Goal: Obtain resource: Download file/media

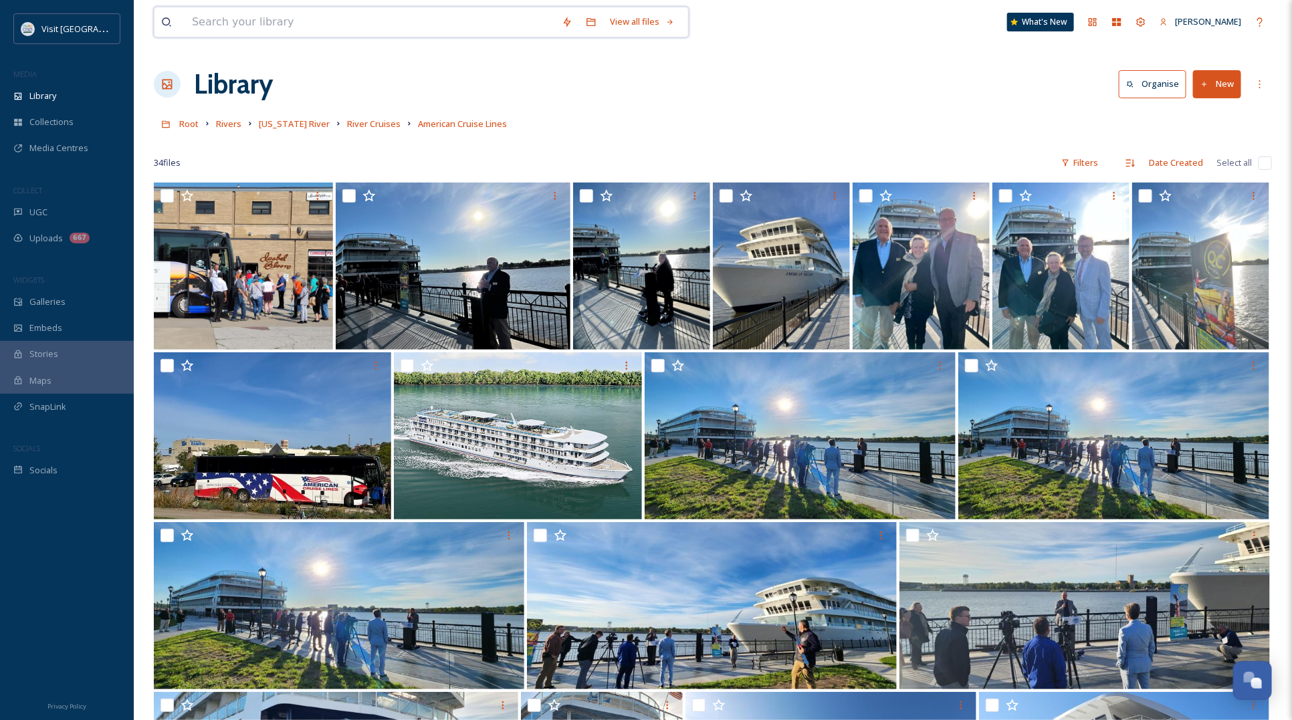
click at [286, 31] on input at bounding box center [370, 21] width 370 height 29
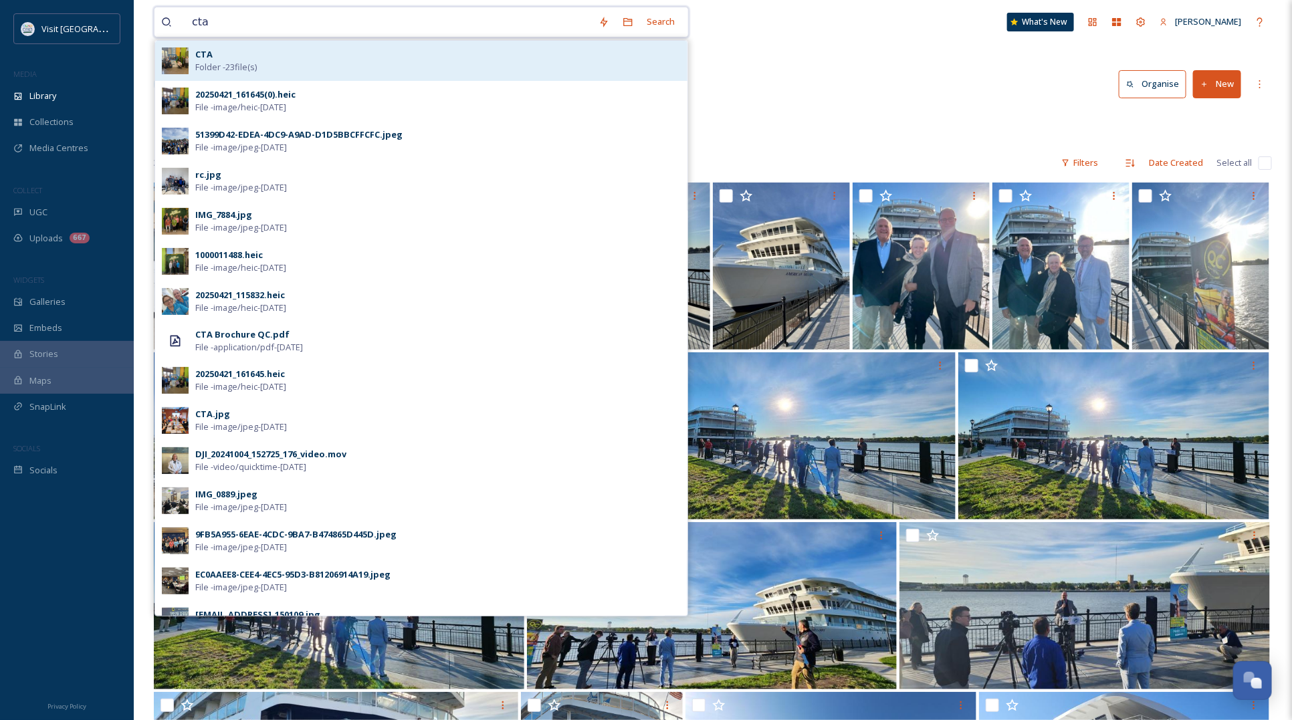
type input "cta"
click at [286, 64] on div "CTA Folder - 23 file(s)" at bounding box center [438, 60] width 486 height 25
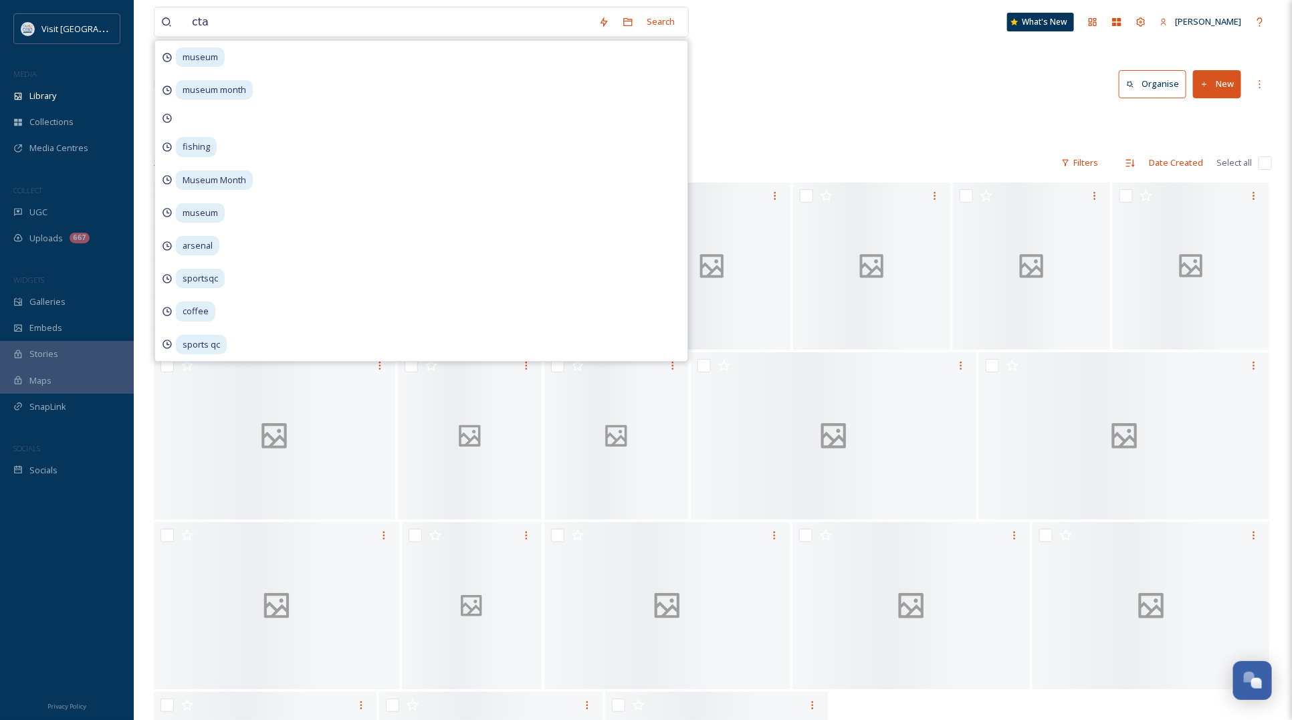
click at [831, 58] on div "cta Search museum museum month fishing Museum Month museum arsenal sportsqc cof…" at bounding box center [713, 451] width 1159 height 903
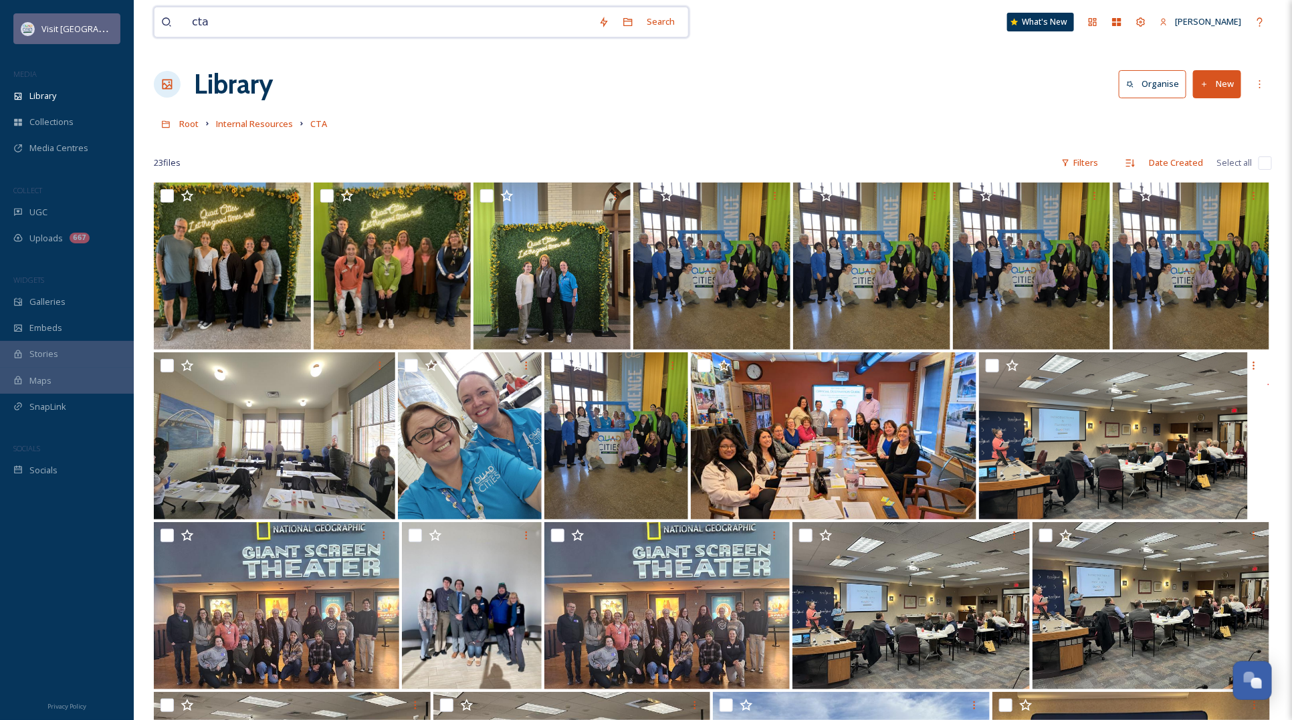
drag, startPoint x: 468, startPoint y: 28, endPoint x: 118, endPoint y: 27, distance: 350.5
click at [118, 27] on div "Visit Quad Cities MEDIA Library Collections Media Centres COLLECT UGC Uploads 6…" at bounding box center [646, 524] width 1292 height 1048
click at [294, 27] on input at bounding box center [370, 21] width 370 height 29
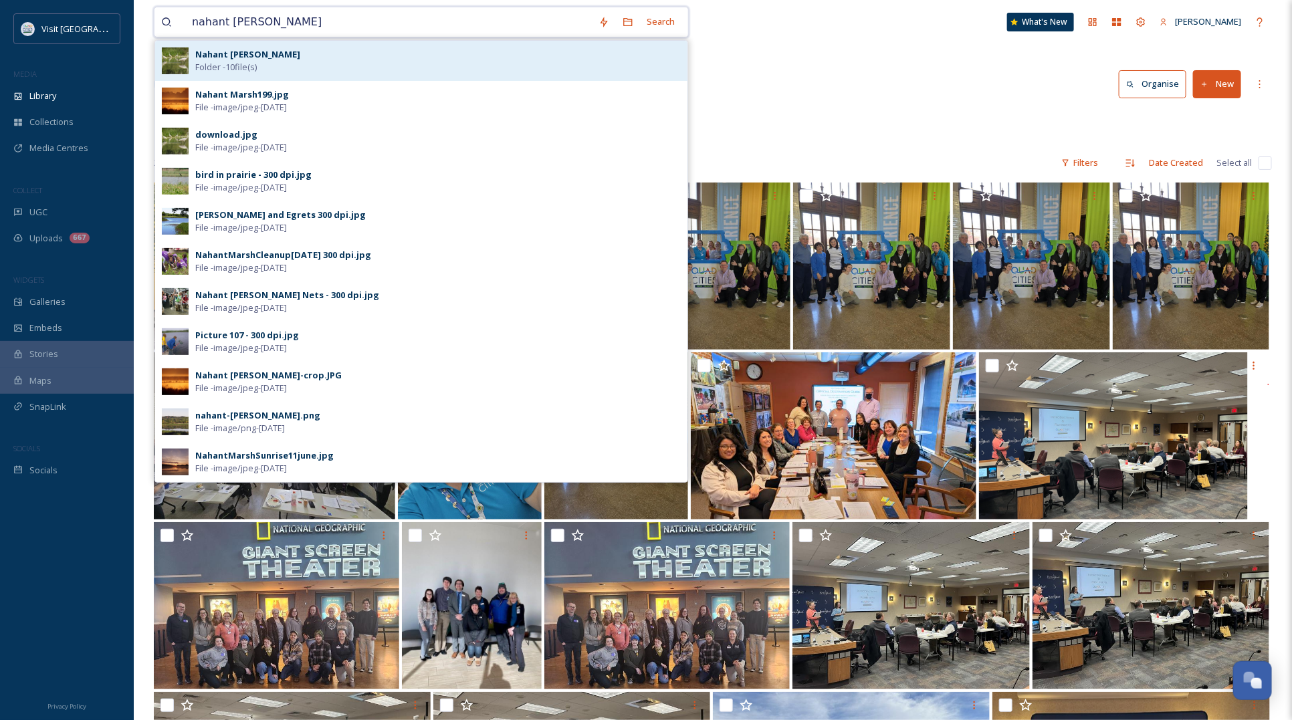
type input "nahant [PERSON_NAME]"
click at [286, 58] on div "[PERSON_NAME] Folder - 10 file(s)" at bounding box center [438, 60] width 486 height 25
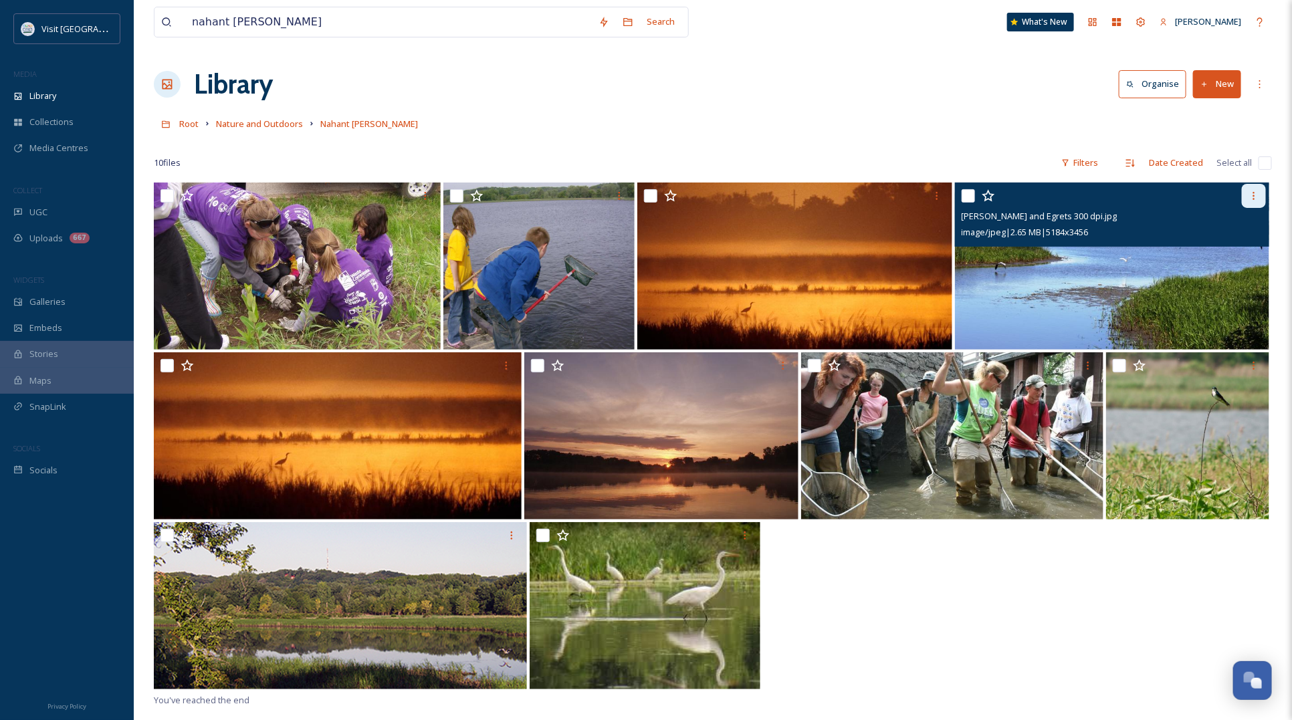
click at [1258, 195] on icon at bounding box center [1254, 196] width 11 height 11
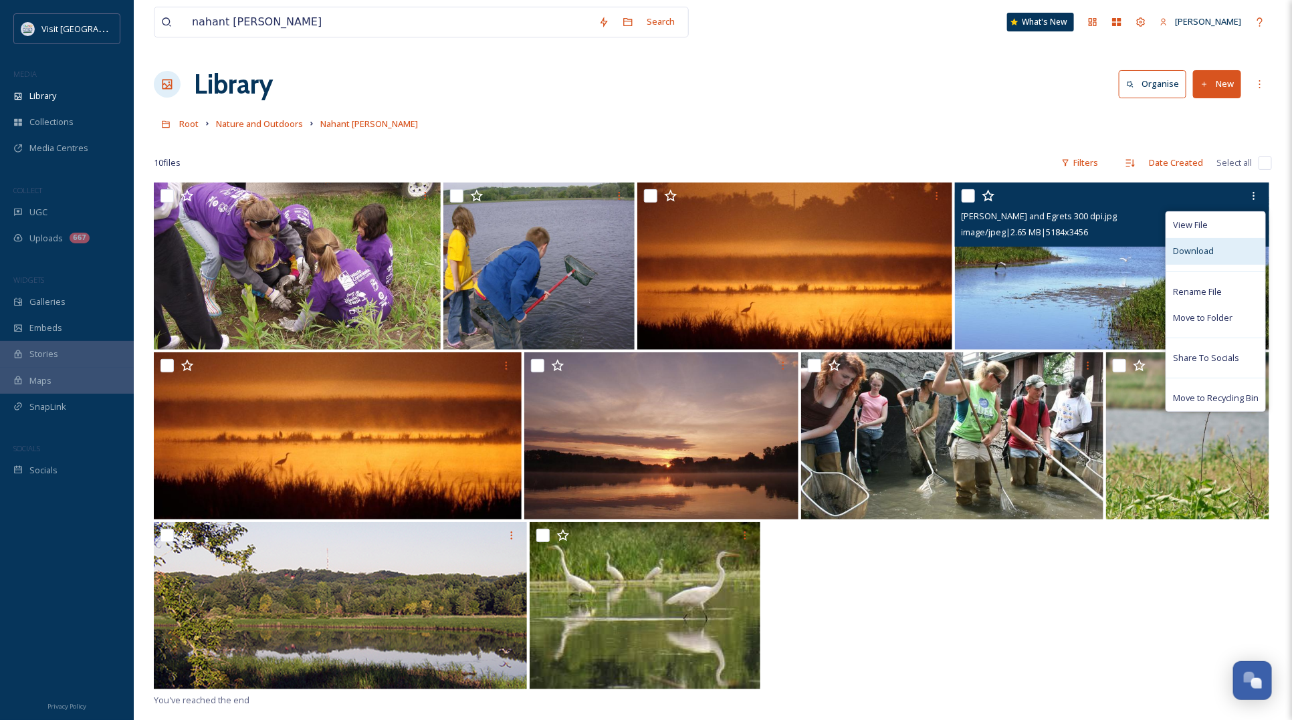
click at [1202, 258] on span "Download" at bounding box center [1193, 251] width 41 height 13
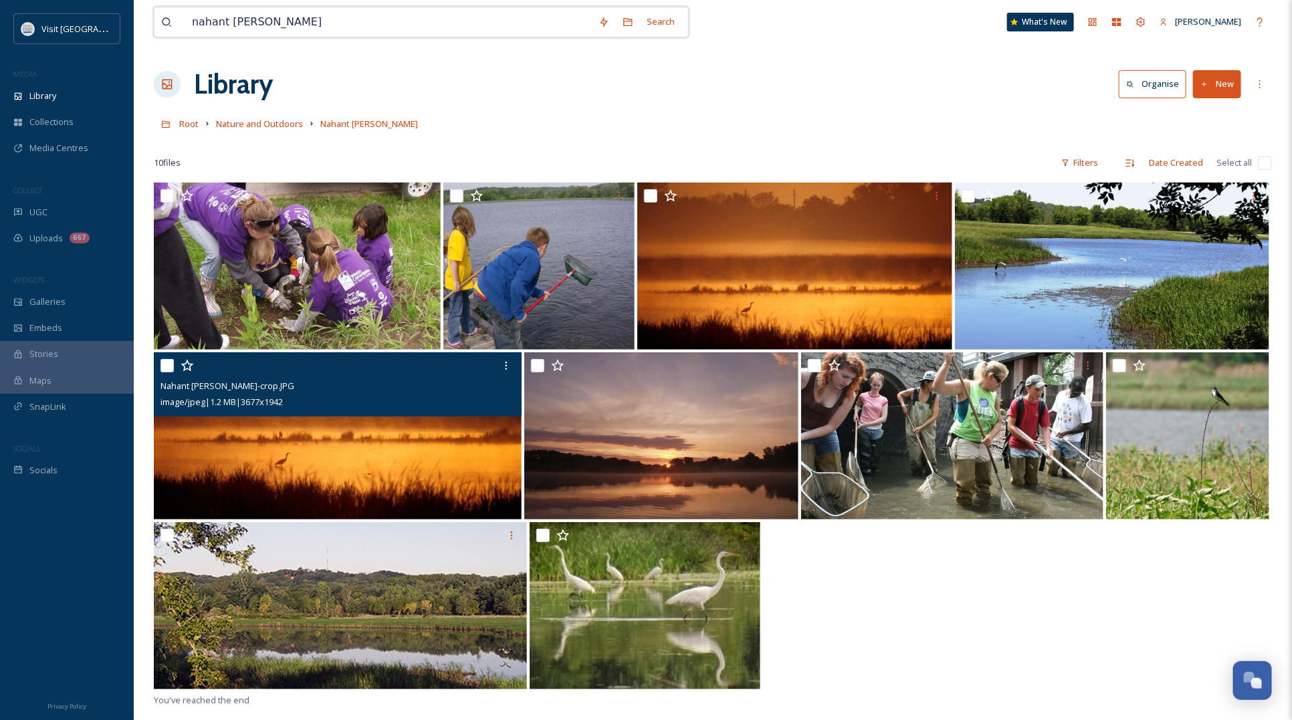
drag, startPoint x: 262, startPoint y: 30, endPoint x: 173, endPoint y: 30, distance: 89.0
click at [173, 30] on div "nahant [PERSON_NAME]" at bounding box center [376, 21] width 431 height 29
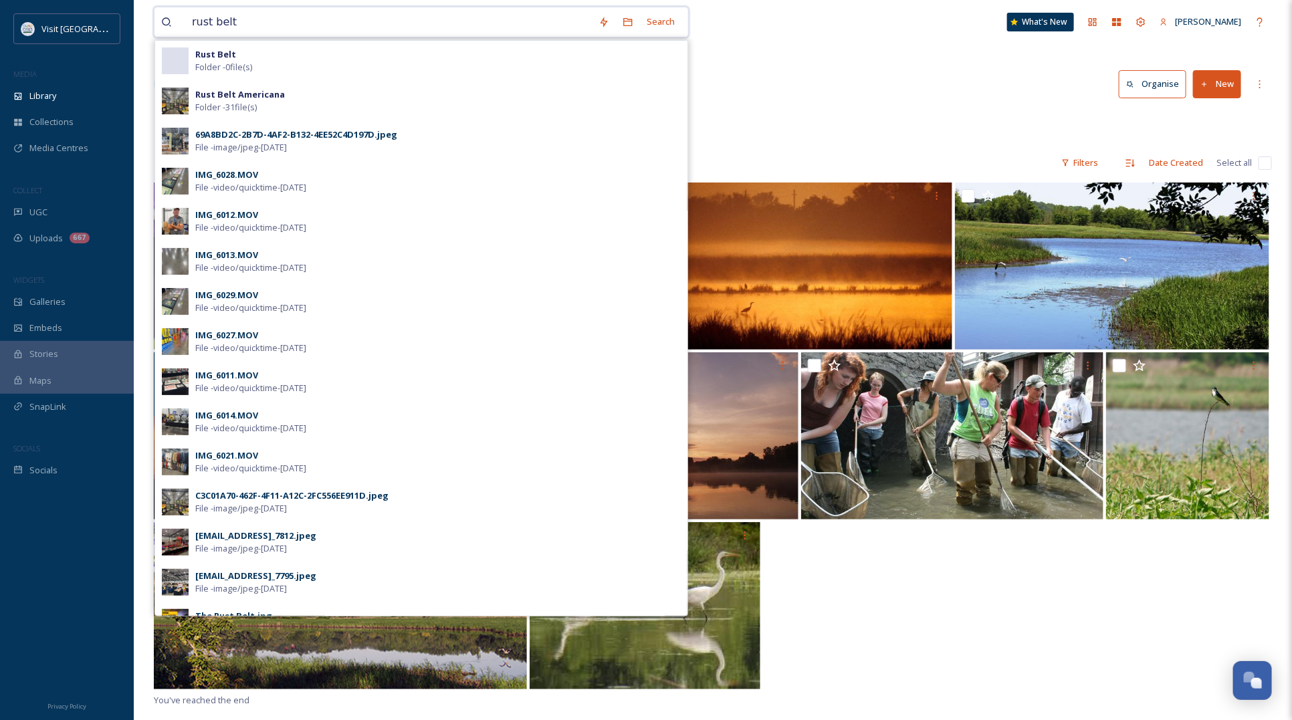
type input "rust belt"
drag, startPoint x: 326, startPoint y: 21, endPoint x: 193, endPoint y: 25, distance: 133.2
click at [193, 25] on input "rust belt" at bounding box center [388, 21] width 407 height 29
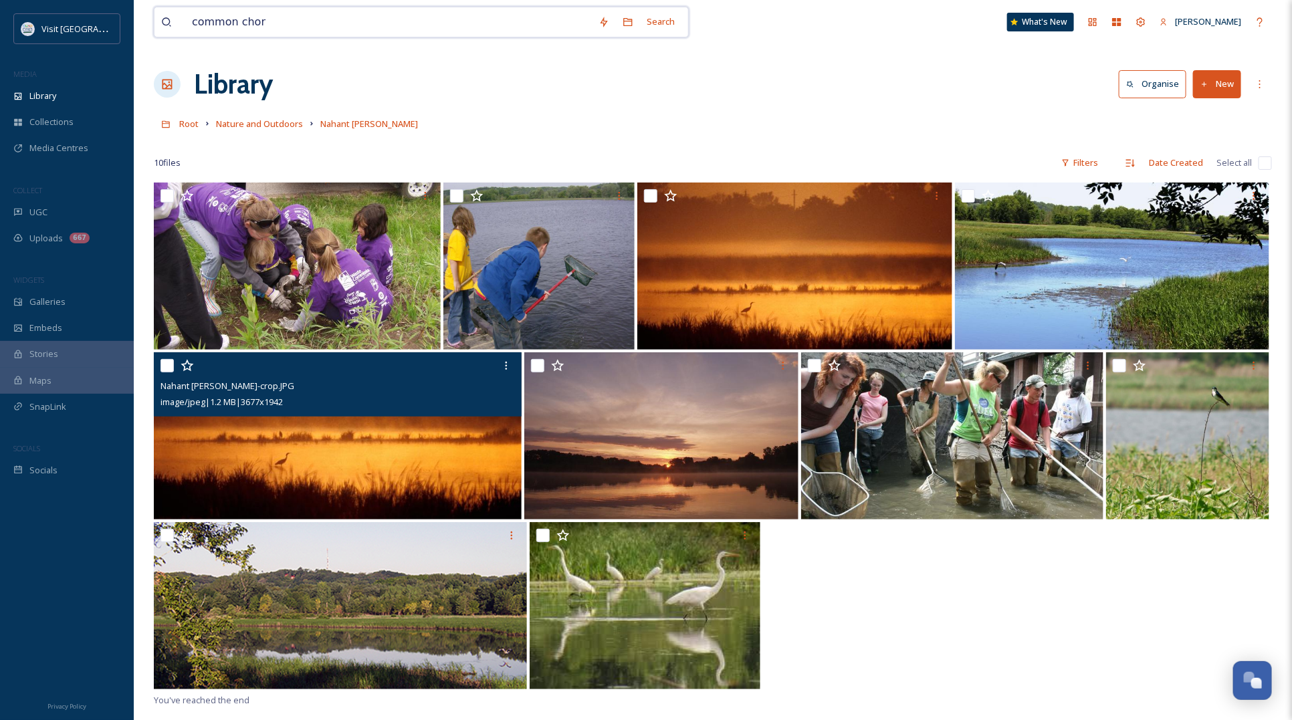
type input "common chord"
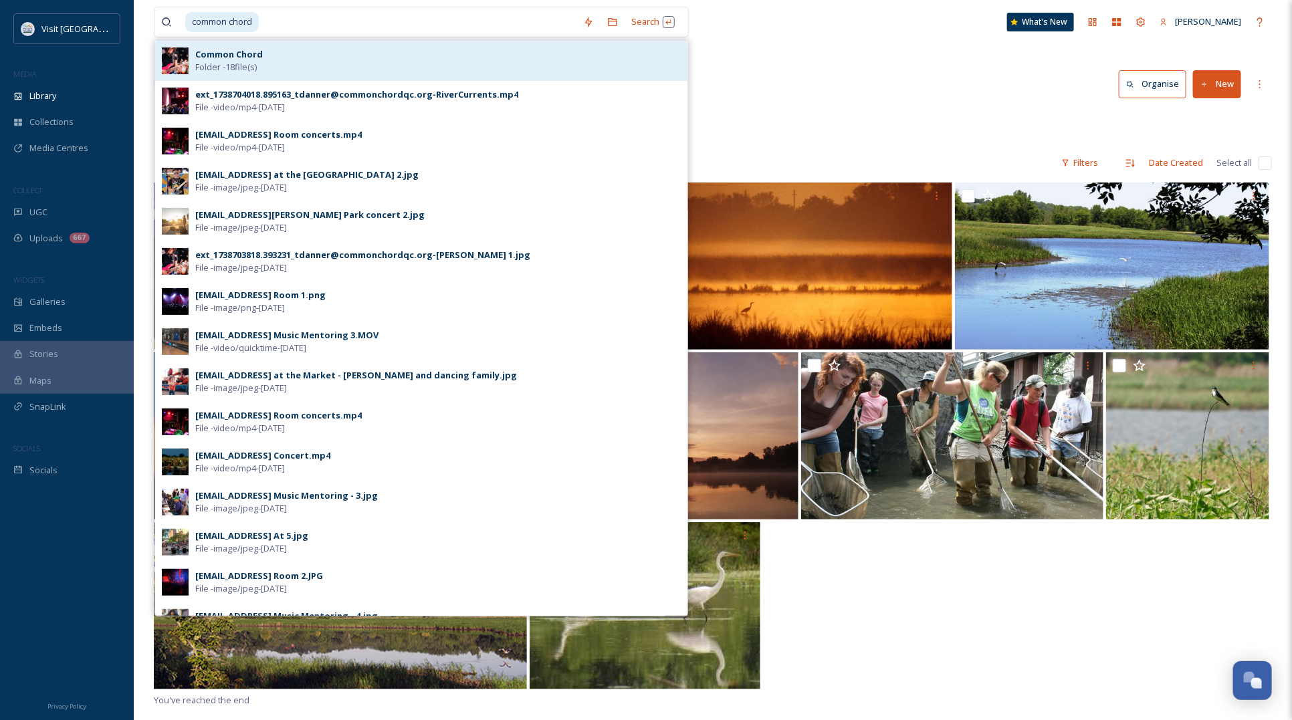
click at [241, 64] on span "Folder - 18 file(s)" at bounding box center [226, 67] width 62 height 13
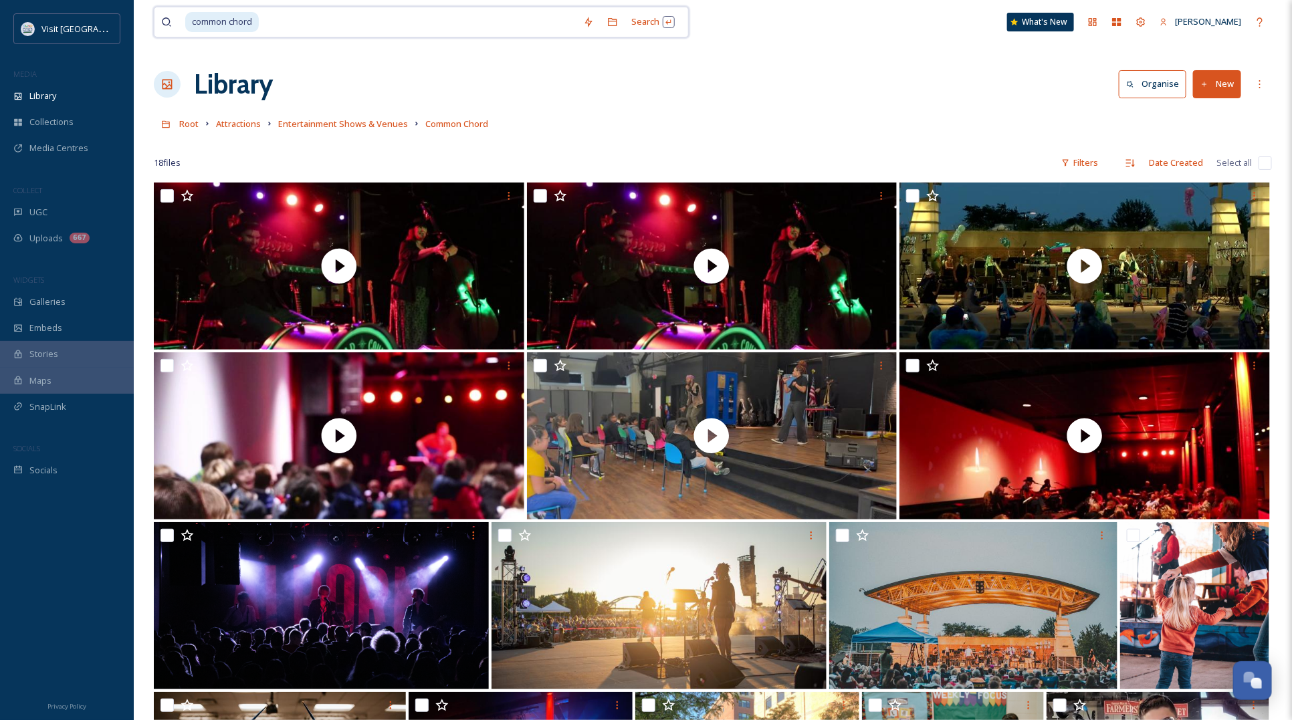
click at [322, 24] on input at bounding box center [418, 21] width 316 height 29
drag, startPoint x: 322, startPoint y: 24, endPoint x: 199, endPoint y: 10, distance: 123.2
click at [172, 10] on div "common chord" at bounding box center [368, 21] width 415 height 29
drag, startPoint x: 279, startPoint y: 28, endPoint x: 217, endPoint y: 19, distance: 62.2
click at [217, 19] on div "common chord" at bounding box center [380, 21] width 391 height 29
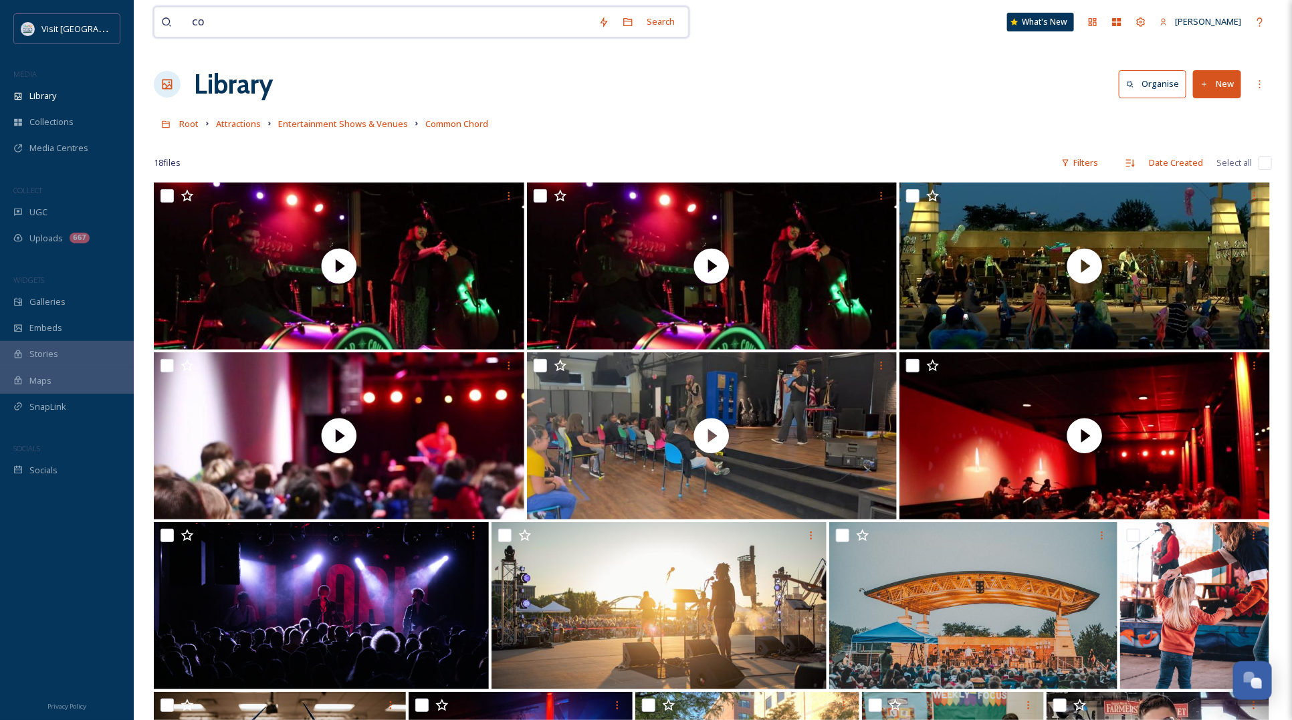
type input "c"
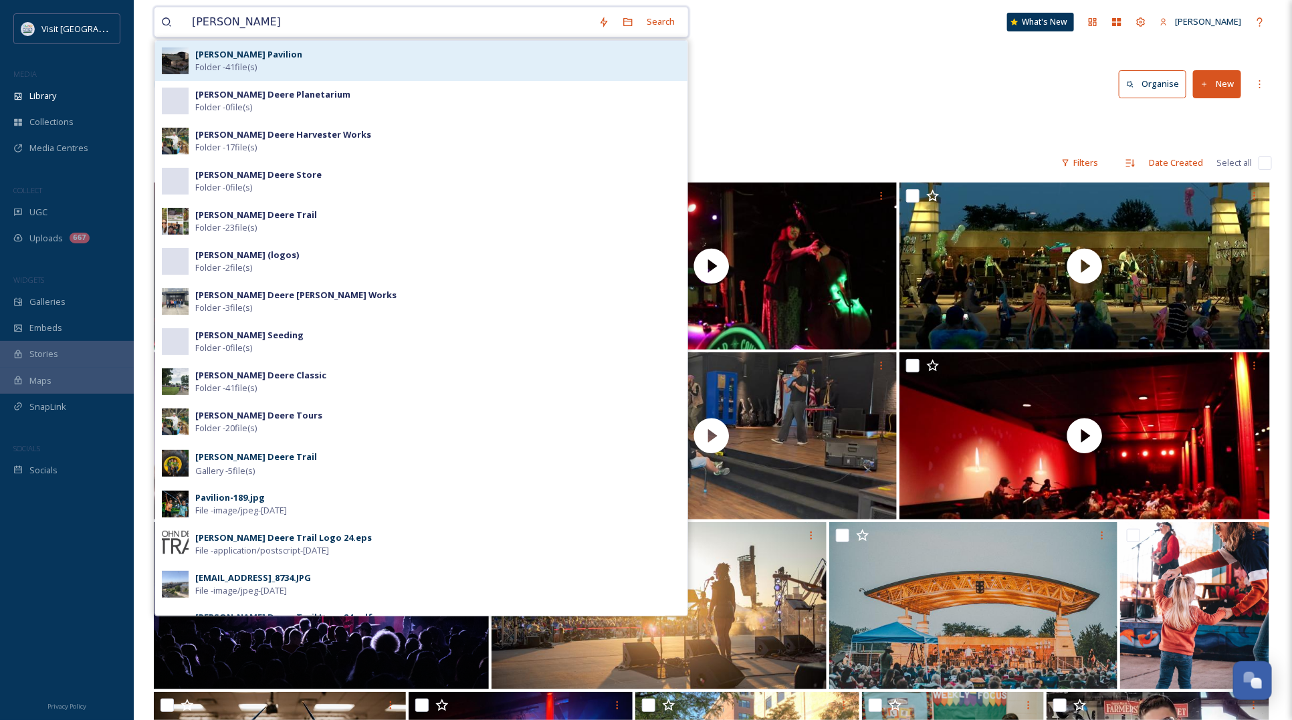
type input "[PERSON_NAME]"
click at [300, 45] on div "[PERSON_NAME] Pavilion Folder - 41 file(s)" at bounding box center [421, 61] width 532 height 40
